Goal: Information Seeking & Learning: Learn about a topic

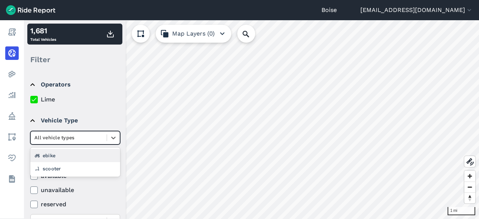
click at [88, 134] on div at bounding box center [68, 137] width 68 height 9
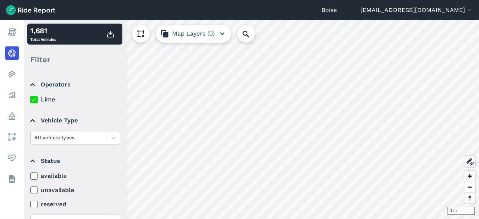
click at [89, 119] on summary "Vehicle Type" at bounding box center [74, 120] width 89 height 21
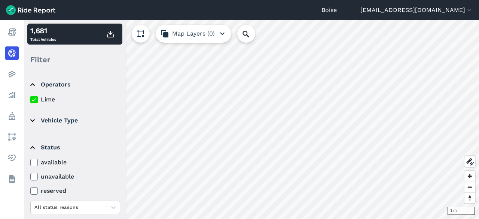
scroll to position [99, 0]
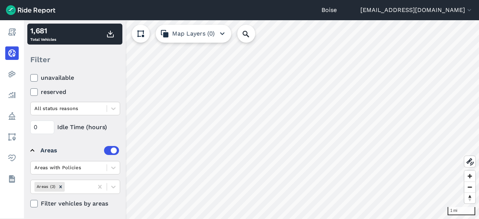
click at [35, 202] on use at bounding box center [33, 204] width 5 height 4
click at [30, 201] on input "Filter vehicles by areas" at bounding box center [30, 201] width 0 height 5
click at [112, 187] on icon at bounding box center [113, 186] width 7 height 7
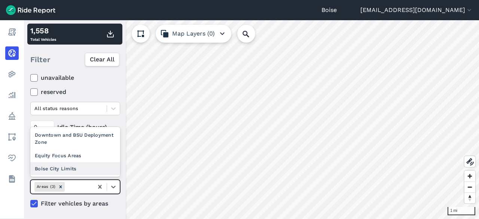
click at [73, 167] on div "Boise City Limits" at bounding box center [75, 168] width 90 height 13
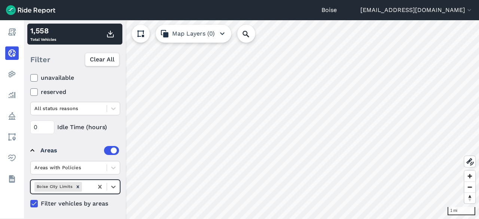
scroll to position [0, 0]
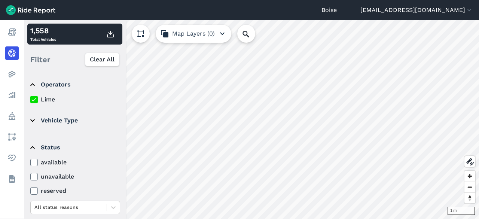
click at [46, 121] on summary "Vehicle Type" at bounding box center [74, 120] width 89 height 21
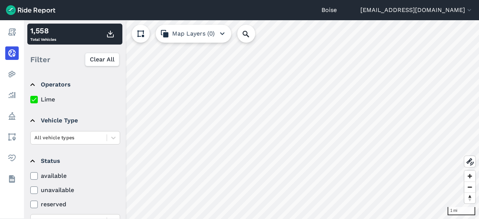
click at [46, 121] on summary "Vehicle Type" at bounding box center [74, 120] width 89 height 21
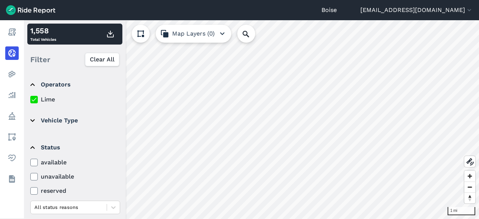
click at [46, 121] on summary "Vehicle Type" at bounding box center [74, 120] width 89 height 21
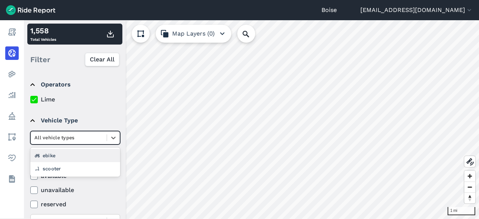
click at [64, 139] on div at bounding box center [68, 137] width 68 height 9
click at [63, 156] on div "ebike" at bounding box center [75, 155] width 90 height 13
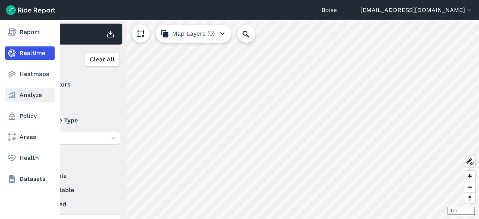
click at [31, 98] on link "Analyze" at bounding box center [29, 94] width 49 height 13
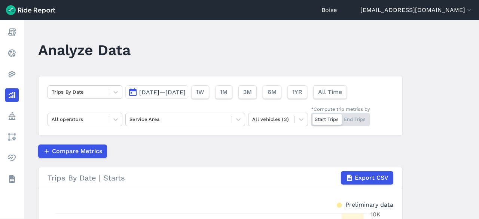
click at [188, 98] on button "[DATE]—[DATE]" at bounding box center [156, 91] width 63 height 13
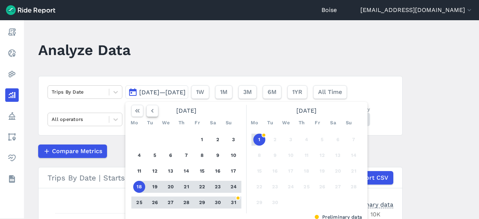
click at [149, 112] on icon "button" at bounding box center [152, 110] width 7 height 7
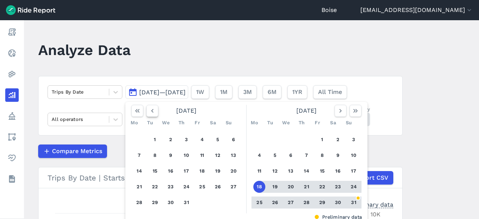
click at [149, 112] on icon "button" at bounding box center [152, 110] width 7 height 7
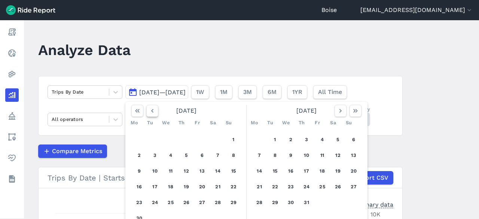
click at [149, 112] on icon "button" at bounding box center [152, 110] width 7 height 7
click at [184, 137] on button "1" at bounding box center [186, 140] width 12 height 12
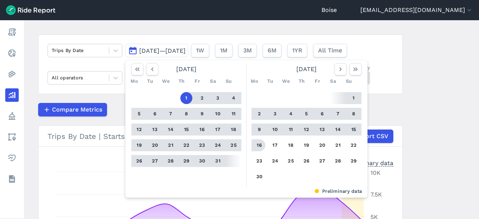
scroll to position [43, 0]
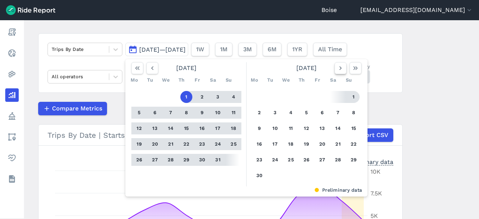
click at [342, 67] on icon "button" at bounding box center [340, 67] width 7 height 7
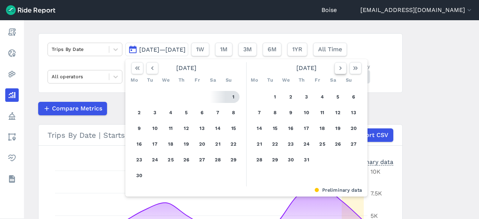
click at [342, 67] on icon "button" at bounding box center [340, 67] width 7 height 7
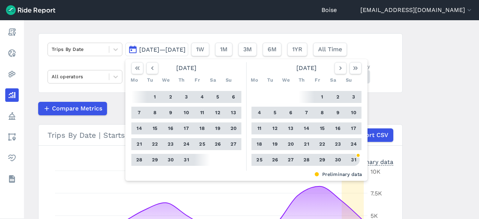
click at [353, 161] on button "31" at bounding box center [354, 160] width 12 height 12
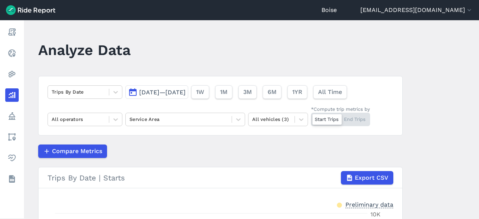
click at [172, 92] on span "[DATE]—[DATE]" at bounding box center [162, 92] width 46 height 7
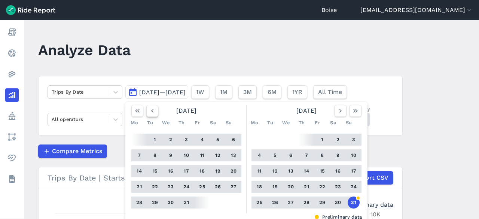
click at [153, 111] on icon "button" at bounding box center [152, 110] width 7 height 7
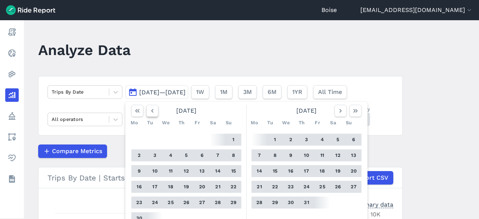
click at [153, 111] on icon "button" at bounding box center [152, 110] width 7 height 7
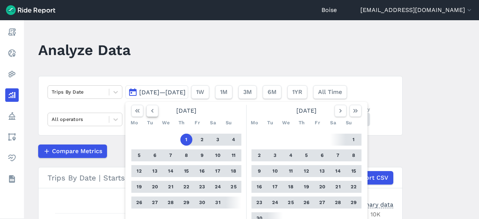
click at [153, 111] on icon "button" at bounding box center [152, 110] width 7 height 7
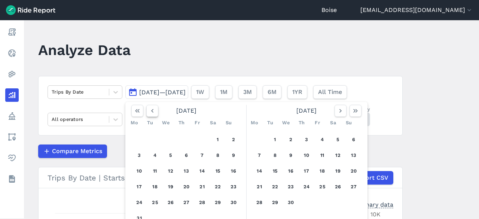
click at [153, 111] on icon "button" at bounding box center [152, 110] width 7 height 7
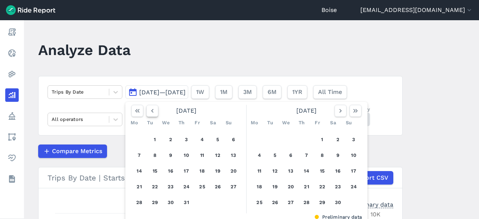
click at [153, 111] on icon "button" at bounding box center [152, 110] width 7 height 7
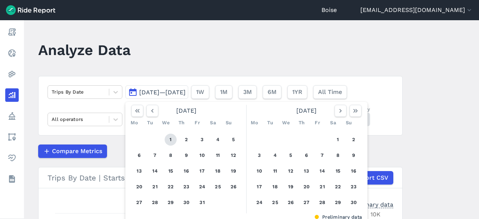
click at [170, 142] on button "1" at bounding box center [171, 140] width 12 height 12
click at [341, 114] on icon "button" at bounding box center [340, 110] width 7 height 7
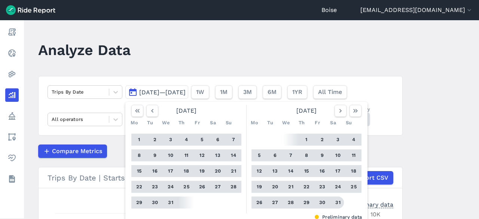
click at [337, 203] on button "31" at bounding box center [338, 202] width 12 height 12
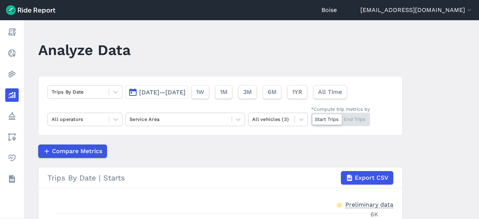
click at [350, 121] on div "Start Trips End Trips" at bounding box center [340, 119] width 59 height 13
click at [311, 118] on input "*Compute trip metrics by Start Trips End Trips" at bounding box center [311, 115] width 0 height 5
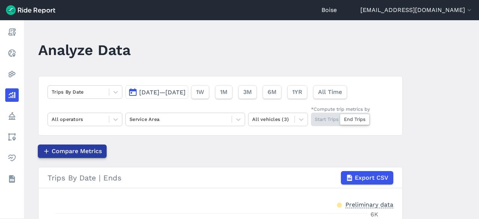
click at [68, 155] on span "Compare Metrics" at bounding box center [77, 151] width 50 height 9
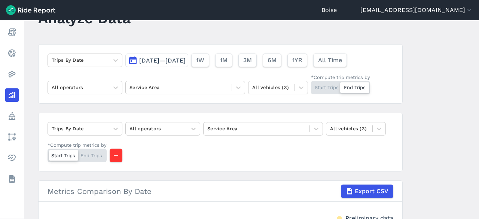
scroll to position [32, 0]
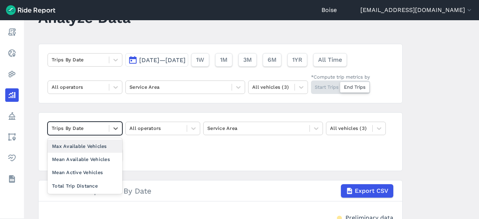
click at [102, 125] on div at bounding box center [79, 128] width 54 height 9
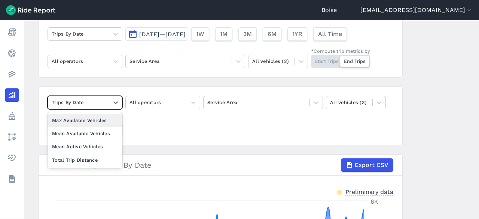
scroll to position [58, 0]
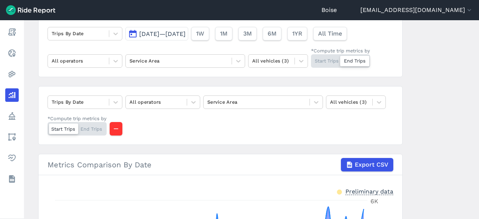
click at [167, 123] on div "Trips By Date All operators Service Area All vehicles (3) *Compute trip metrics…" at bounding box center [220, 115] width 364 height 59
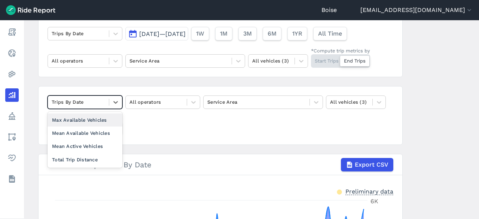
click at [105, 98] on div "Trips By Date" at bounding box center [78, 102] width 61 height 12
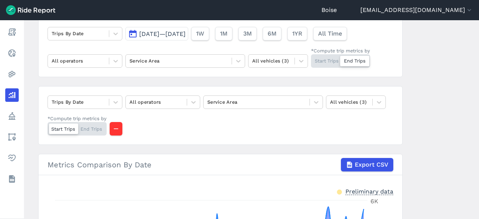
click at [237, 123] on div "Trips By Date All operators Service Area All vehicles (3) *Compute trip metrics…" at bounding box center [220, 115] width 364 height 59
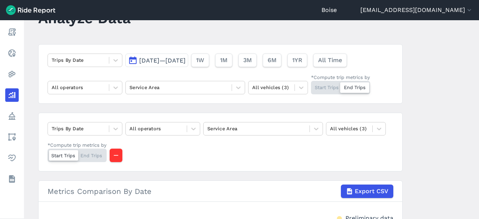
scroll to position [30, 0]
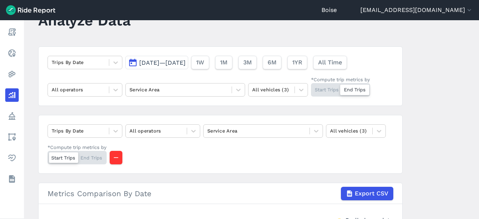
click at [186, 64] on span "[DATE]—[DATE]" at bounding box center [162, 62] width 46 height 7
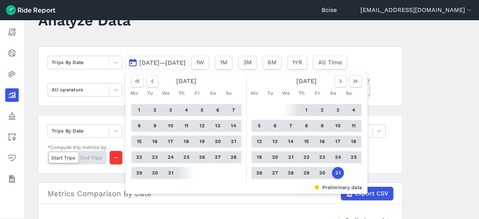
click at [389, 68] on div "Trips By Date [DATE]—[DATE] [DATE] Mo Tu We Th Fr Sa Su 1 2 3 4 5 6 7 8 9 10 11…" at bounding box center [220, 76] width 364 height 60
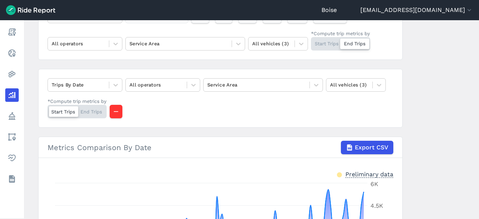
scroll to position [0, 0]
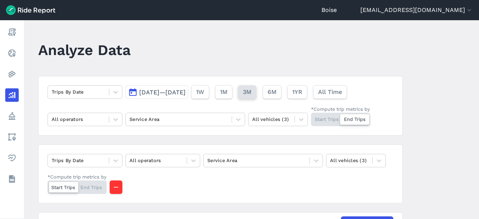
click at [256, 92] on button "3M" at bounding box center [247, 91] width 18 height 13
click at [150, 94] on span "[DATE]—[DATE]" at bounding box center [162, 92] width 46 height 7
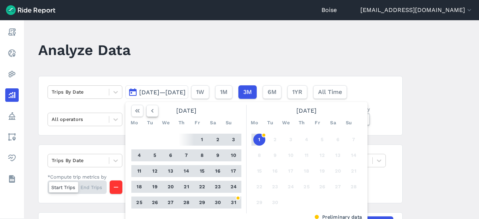
click at [149, 108] on icon "button" at bounding box center [152, 110] width 7 height 7
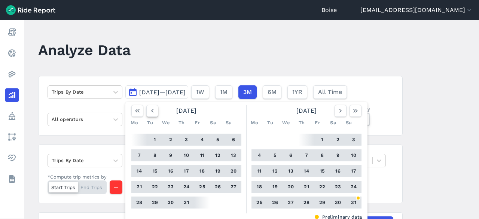
click at [149, 108] on icon "button" at bounding box center [152, 110] width 7 height 7
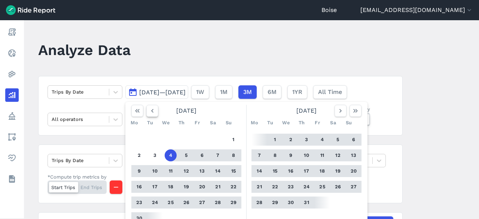
click at [149, 108] on icon "button" at bounding box center [152, 110] width 7 height 7
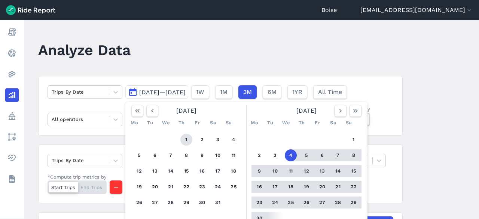
click at [184, 138] on button "1" at bounding box center [186, 140] width 12 height 12
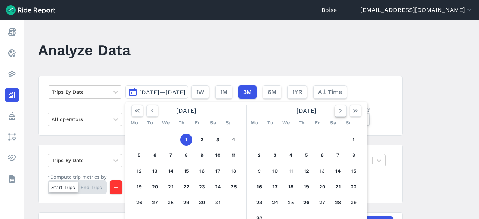
click at [340, 110] on icon "button" at bounding box center [340, 110] width 7 height 7
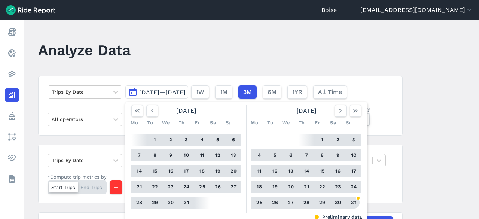
click at [350, 202] on button "31" at bounding box center [354, 202] width 12 height 12
